Goal: Manage account settings

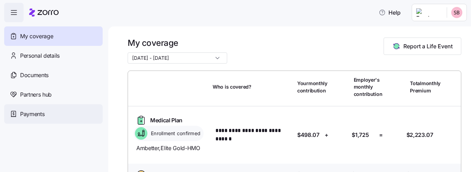
click at [31, 112] on span "Payments" at bounding box center [32, 114] width 24 height 9
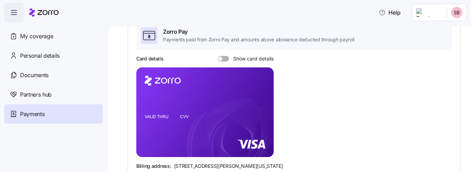
scroll to position [62, 0]
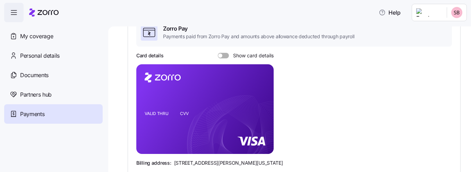
click at [225, 54] on span at bounding box center [225, 56] width 7 height 6
click at [218, 53] on input "Show card details" at bounding box center [218, 53] width 0 height 0
click at [272, 77] on rect at bounding box center [204, 108] width 137 height 89
